Goal: Task Accomplishment & Management: Manage account settings

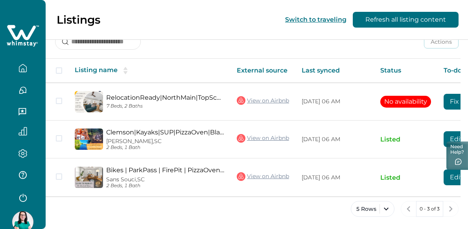
scroll to position [121, 0]
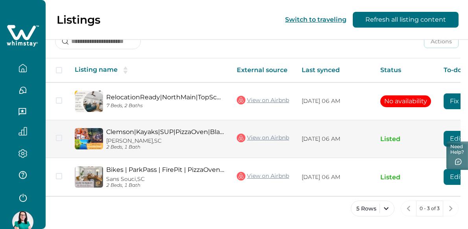
click at [198, 129] on link "Clemson|Kayaks|SUP|PizzaOven|Blackstone|FirePit|EV" at bounding box center [165, 131] width 118 height 7
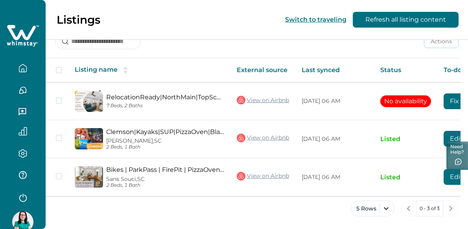
click at [331, 18] on button "Switch to traveling" at bounding box center [315, 19] width 61 height 7
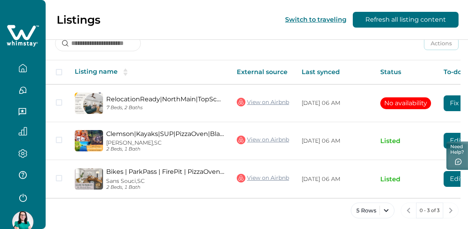
scroll to position [121, 0]
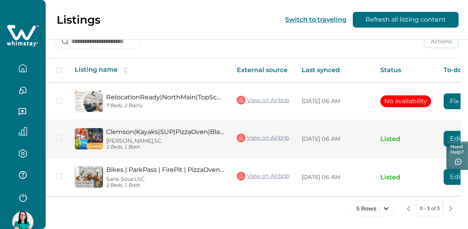
click at [454, 135] on button "Edit listing" at bounding box center [467, 139] width 46 height 16
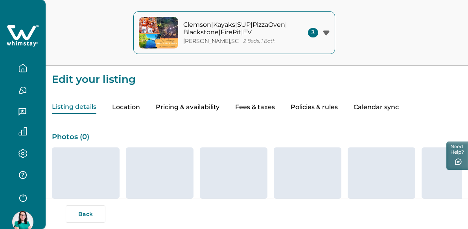
click at [185, 106] on button "Pricing & availability" at bounding box center [188, 107] width 64 height 14
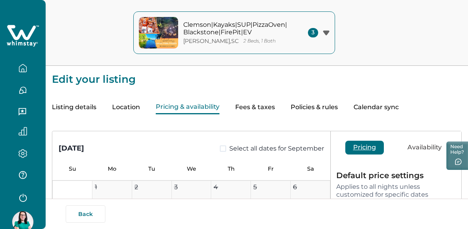
type input "**"
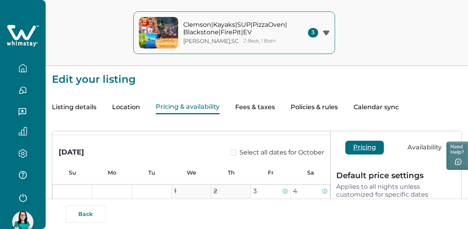
scroll to position [320, 0]
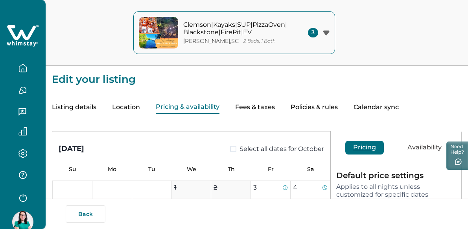
click at [185, 106] on button "Pricing & availability" at bounding box center [188, 107] width 64 height 14
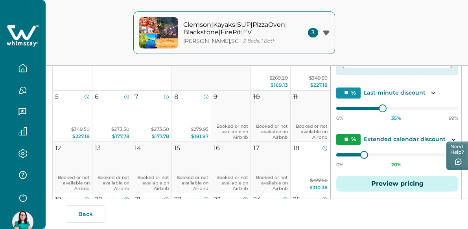
scroll to position [131, 0]
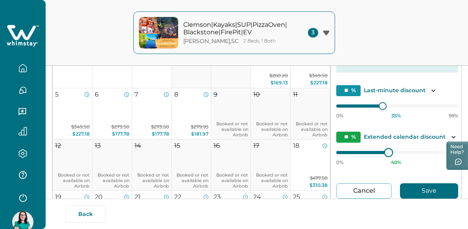
click at [385, 151] on div at bounding box center [388, 151] width 7 height 7
click at [450, 138] on icon "Toggle description" at bounding box center [454, 137] width 8 height 8
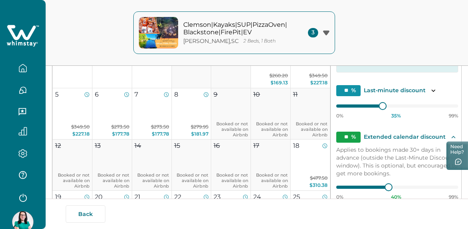
click at [450, 138] on icon "Toggle description" at bounding box center [454, 137] width 8 height 8
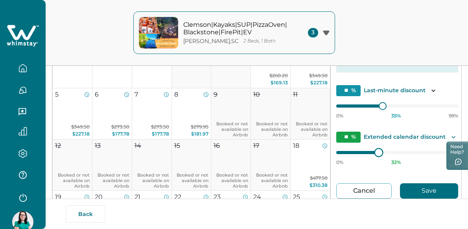
type input "**"
click at [373, 153] on div at bounding box center [376, 151] width 7 height 7
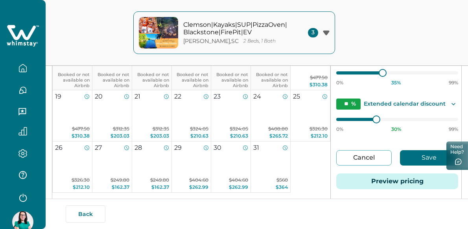
scroll to position [432, 0]
click at [389, 72] on div at bounding box center [392, 72] width 7 height 7
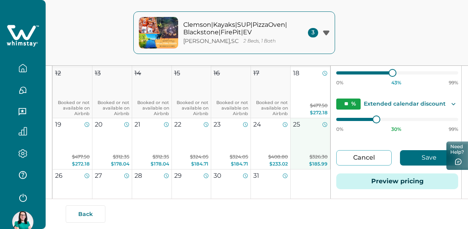
scroll to position [405, 0]
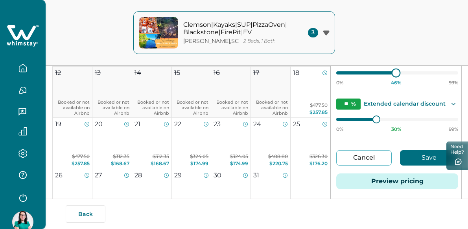
type input "**"
click at [392, 72] on div at bounding box center [395, 72] width 7 height 7
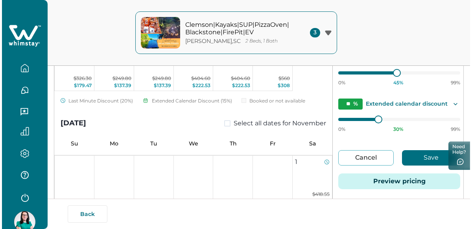
scroll to position [542, 0]
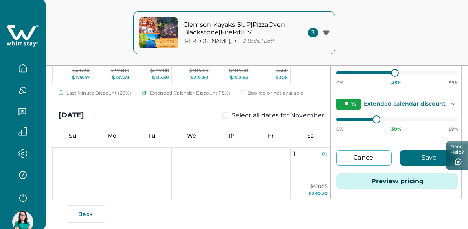
click at [401, 182] on button "Preview pricing" at bounding box center [397, 181] width 122 height 16
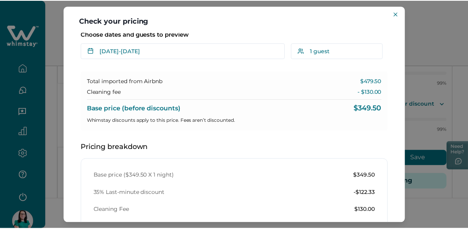
scroll to position [0, 0]
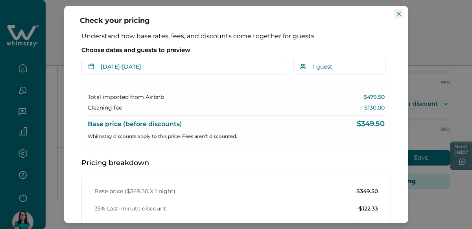
click at [399, 15] on icon "Close" at bounding box center [399, 14] width 4 height 4
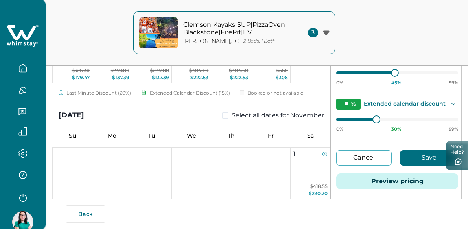
click at [420, 159] on button "Save" at bounding box center [429, 157] width 58 height 15
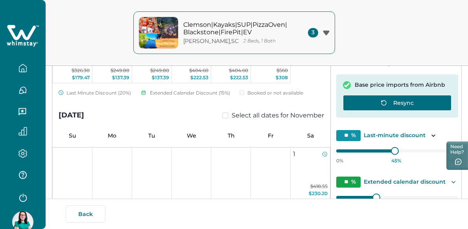
click at [407, 98] on button "Resync" at bounding box center [397, 103] width 109 height 16
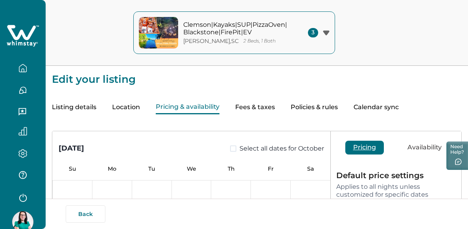
click at [262, 106] on button "Fees & taxes" at bounding box center [255, 107] width 40 height 14
type input "***"
type input "**"
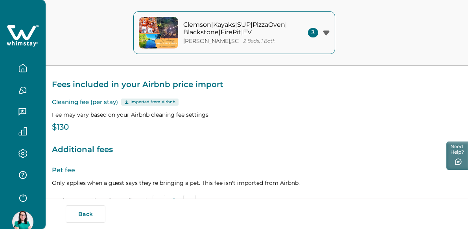
scroll to position [48, 0]
click at [70, 127] on p "$130" at bounding box center [257, 127] width 410 height 8
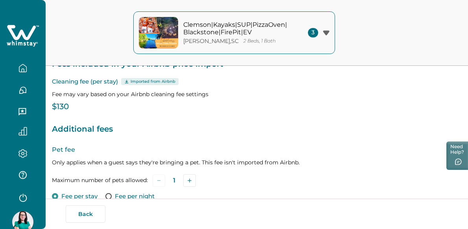
scroll to position [0, 0]
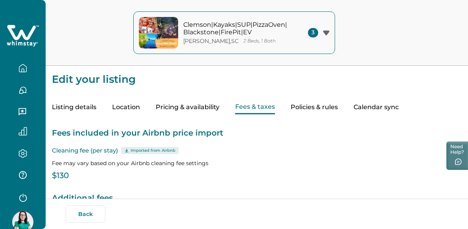
click at [331, 109] on button "Policies & rules" at bounding box center [314, 107] width 47 height 14
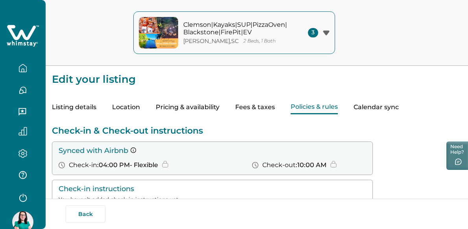
click at [140, 105] on button "Location" at bounding box center [126, 107] width 28 height 14
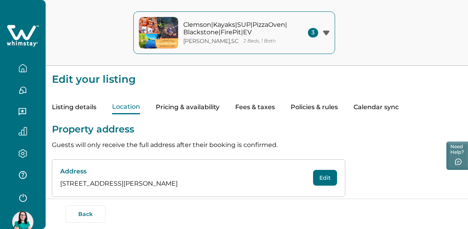
click at [67, 104] on button "Listing details" at bounding box center [74, 107] width 44 height 14
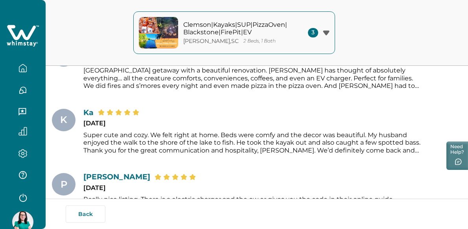
scroll to position [1166, 0]
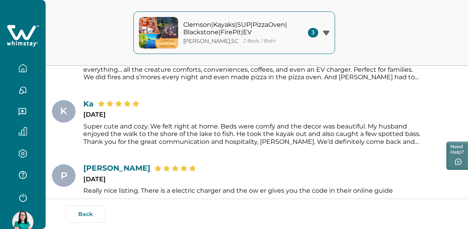
click at [22, 65] on icon "button" at bounding box center [22, 67] width 7 height 7
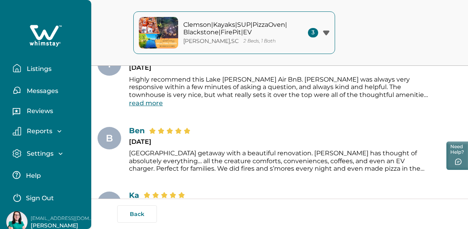
click at [41, 68] on p "Listings" at bounding box center [37, 69] width 27 height 8
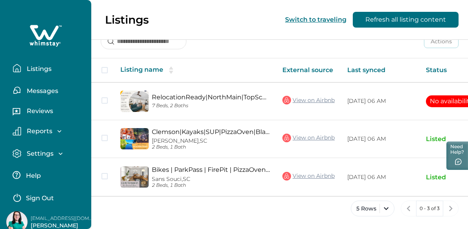
scroll to position [121, 0]
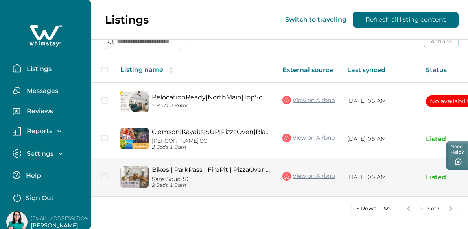
click at [210, 168] on link "Bikes | ParkPass | FirePit | PizzaOven | BlackStone | EV |" at bounding box center [211, 169] width 118 height 7
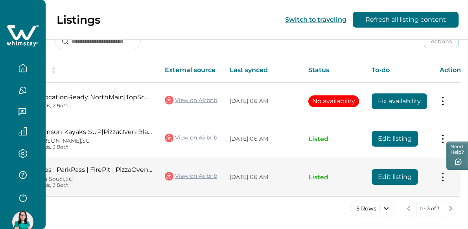
scroll to position [0, 79]
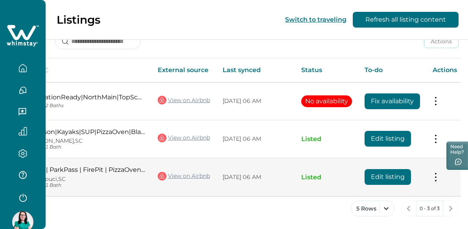
click at [381, 176] on button "Edit listing" at bounding box center [388, 177] width 46 height 16
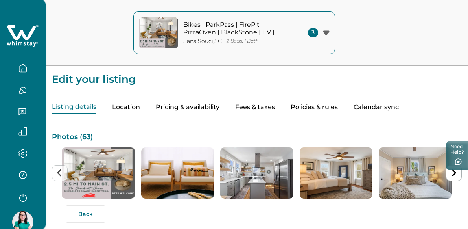
click at [130, 105] on button "Location" at bounding box center [126, 107] width 28 height 14
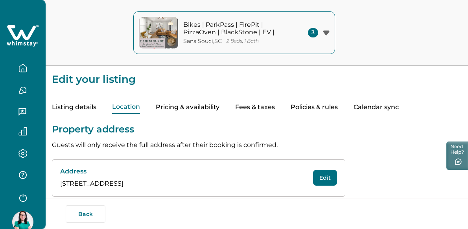
click at [183, 107] on button "Pricing & availability" at bounding box center [188, 107] width 64 height 14
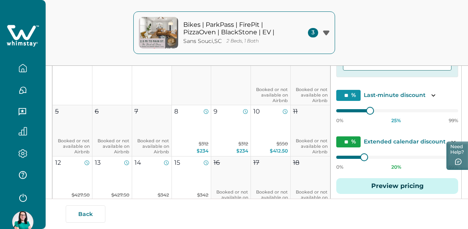
scroll to position [128, 0]
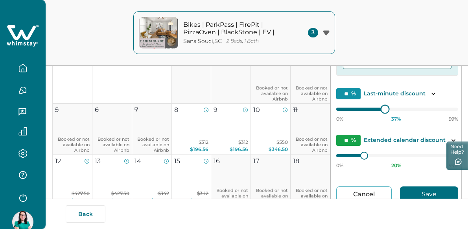
click at [373, 110] on div "0% 37 % 99%" at bounding box center [397, 112] width 122 height 20
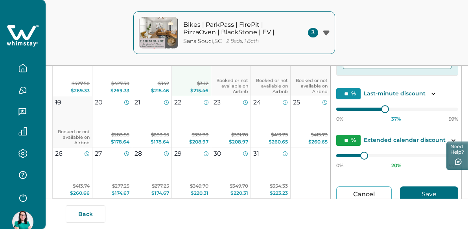
scroll to position [110, 0]
type input "**"
click at [385, 106] on div at bounding box center [388, 108] width 7 height 7
type input "**"
click at [373, 155] on div at bounding box center [376, 155] width 7 height 7
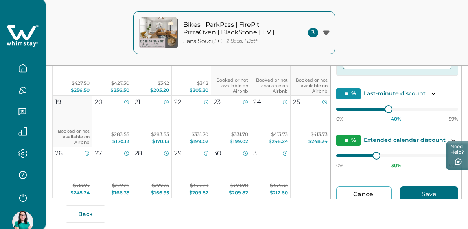
click at [413, 189] on button "Save" at bounding box center [429, 193] width 58 height 15
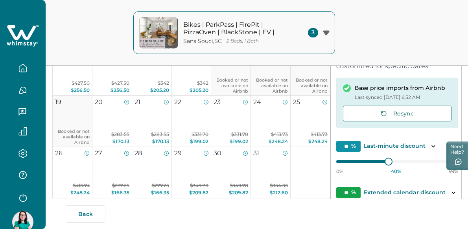
scroll to position [0, 0]
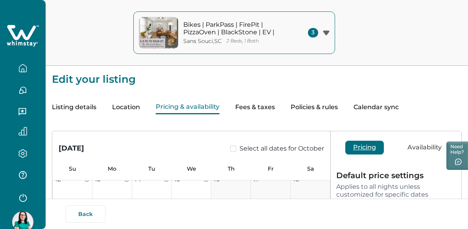
click at [19, 214] on img at bounding box center [22, 221] width 21 height 21
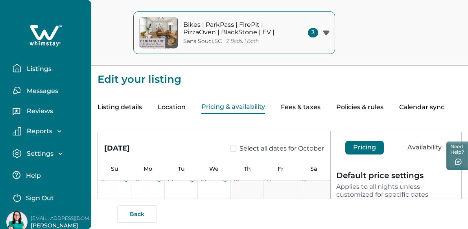
click at [64, 224] on p "[PERSON_NAME]" at bounding box center [62, 226] width 63 height 8
